Goal: Navigation & Orientation: Go to known website

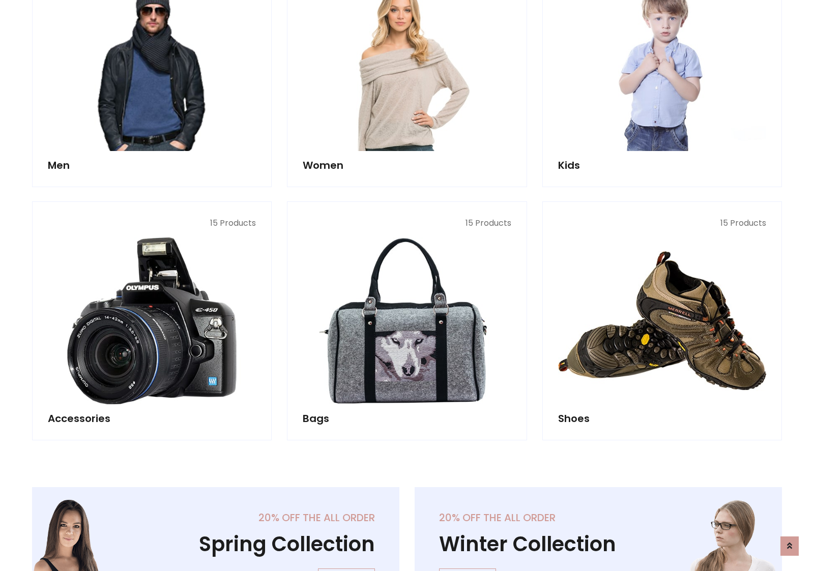
scroll to position [340, 0]
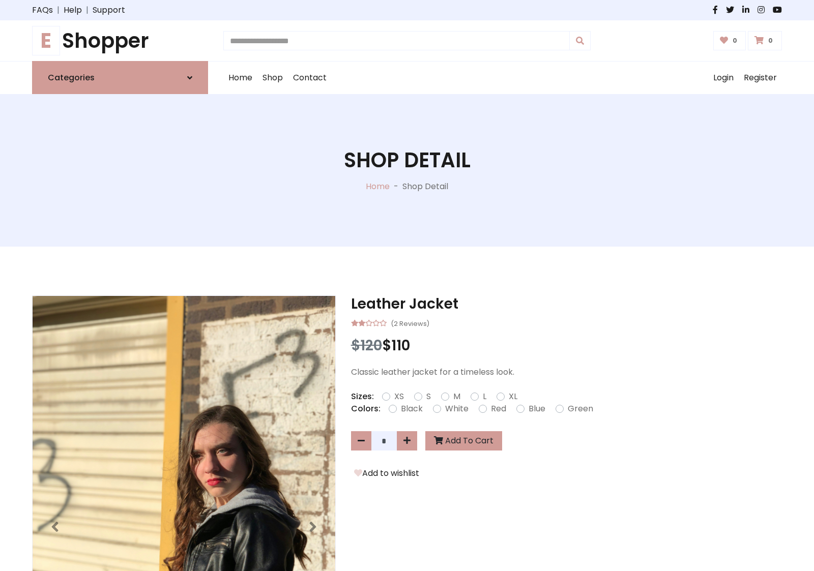
click at [120, 41] on h1 "E Shopper" at bounding box center [120, 40] width 176 height 24
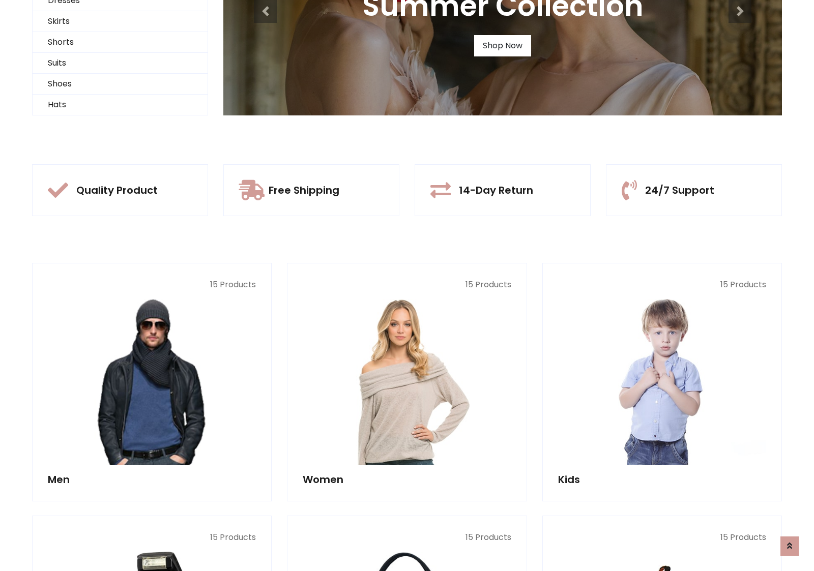
scroll to position [98, 0]
